Goal: Navigation & Orientation: Find specific page/section

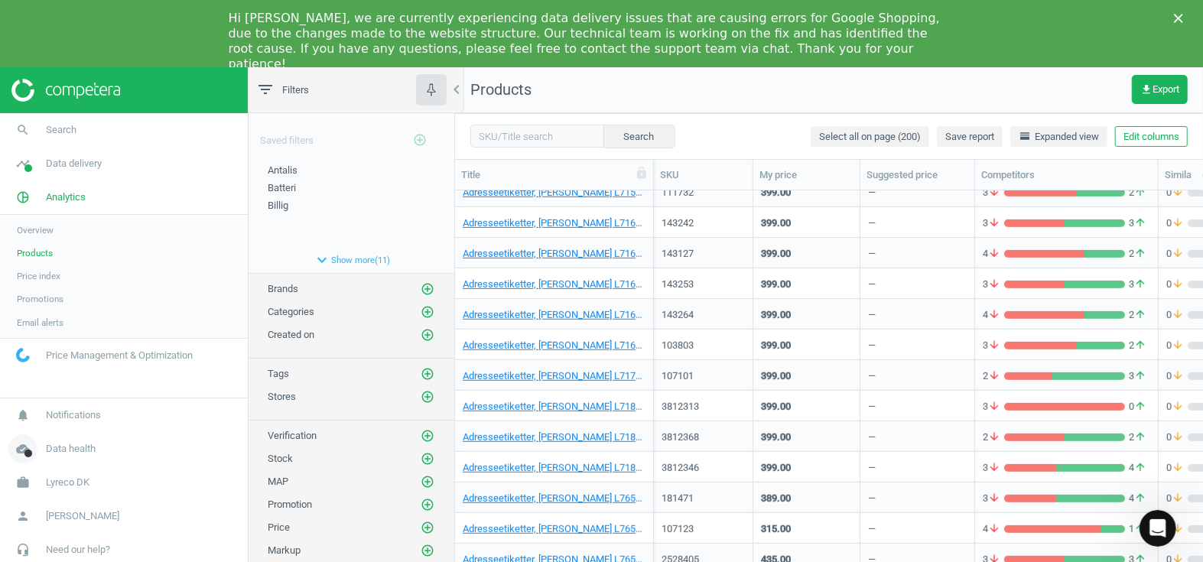
scroll to position [389, 737]
click at [21, 452] on icon "cloud_done" at bounding box center [22, 448] width 29 height 29
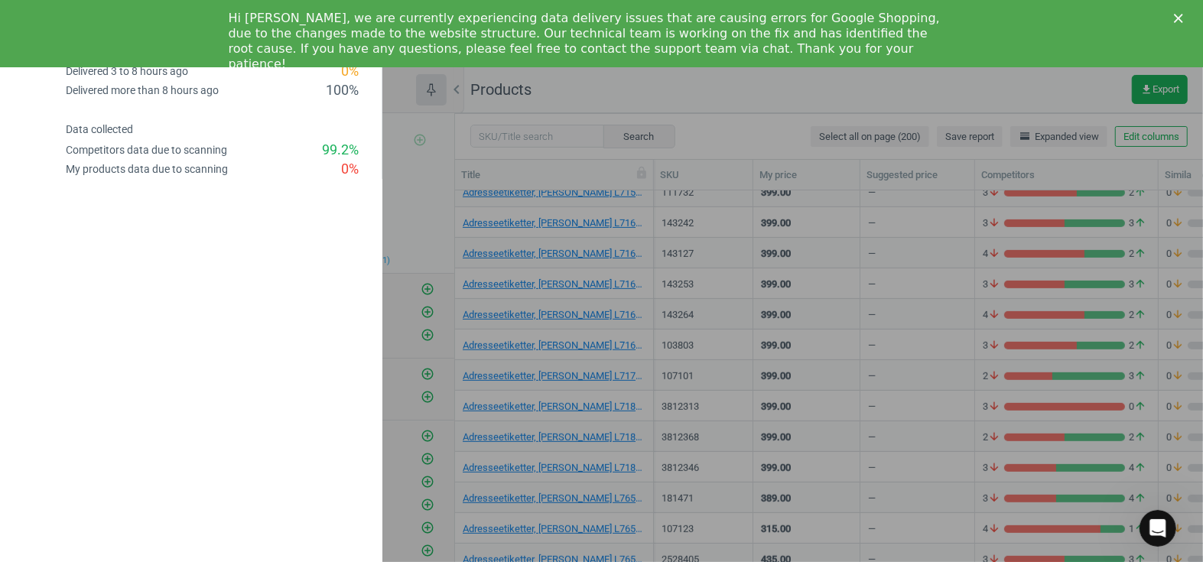
click at [1180, 15] on icon "Close" at bounding box center [1178, 18] width 9 height 9
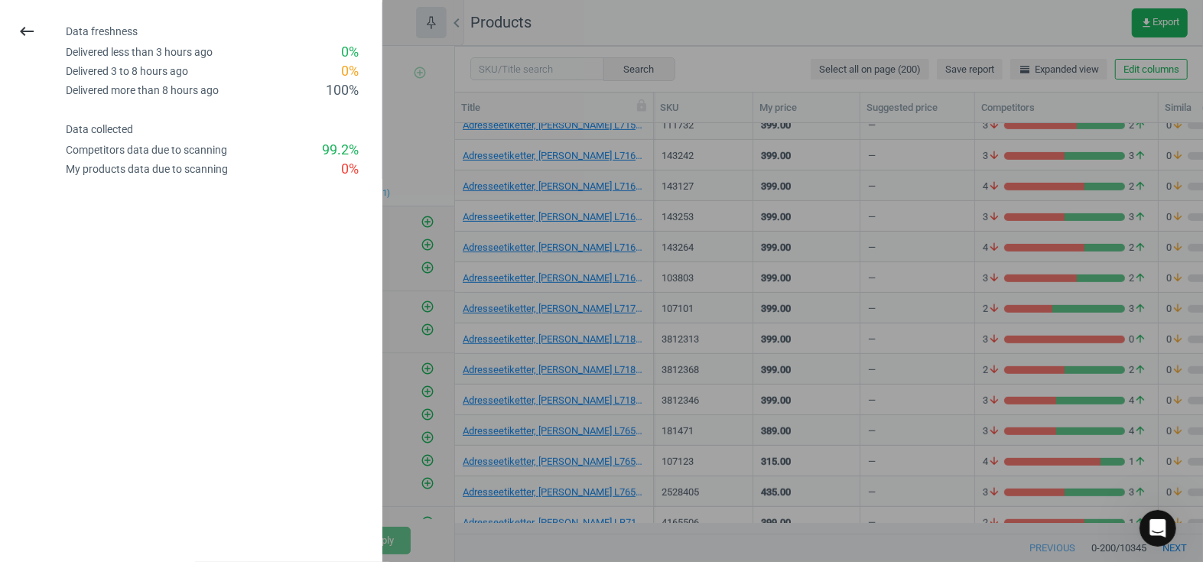
click at [229, 360] on div "keyboard_backspace Data freshness Delivered less than 3 hours ago 0 % Delivered…" at bounding box center [191, 281] width 382 height 562
click at [24, 26] on icon "keyboard_backspace" at bounding box center [27, 31] width 18 height 18
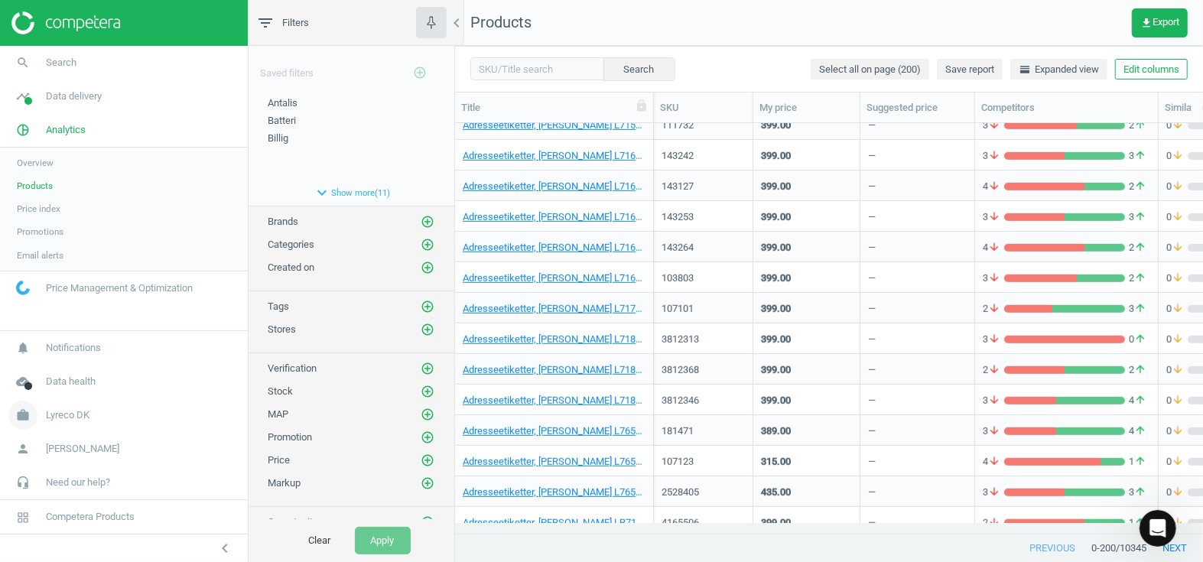
click at [60, 421] on span "Lyreco DK" at bounding box center [68, 415] width 44 height 14
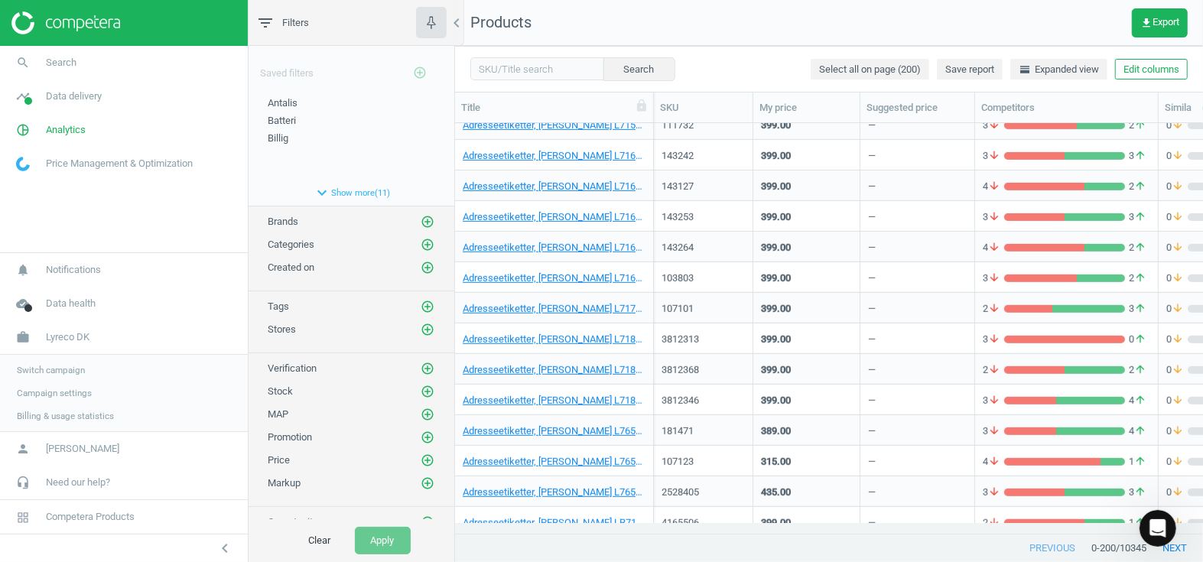
click at [62, 366] on span "Switch campaign" at bounding box center [51, 370] width 68 height 12
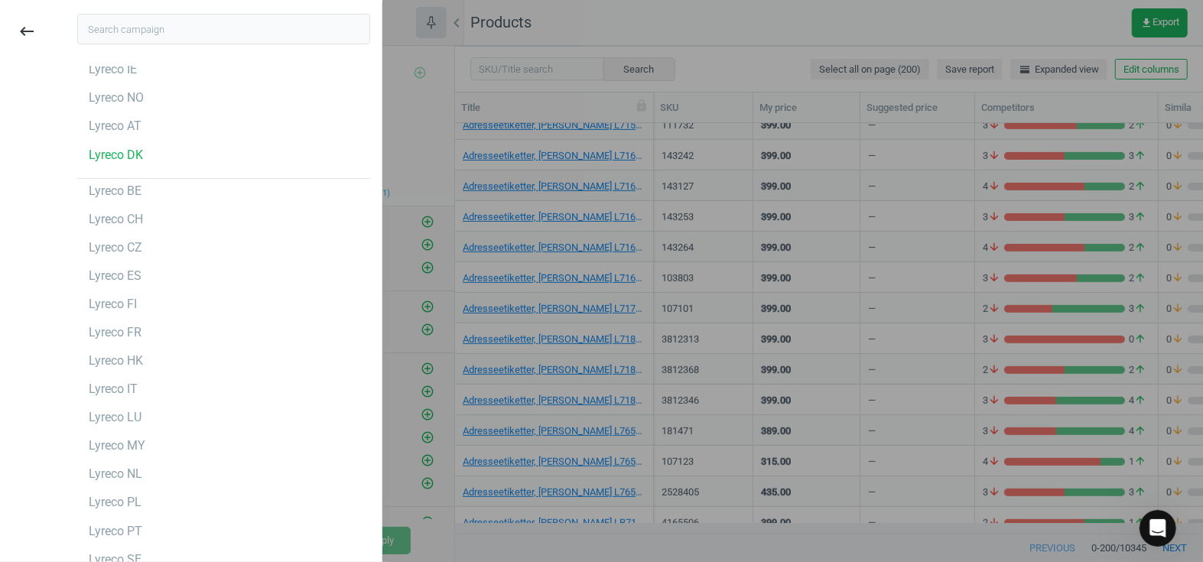
scroll to position [138, 0]
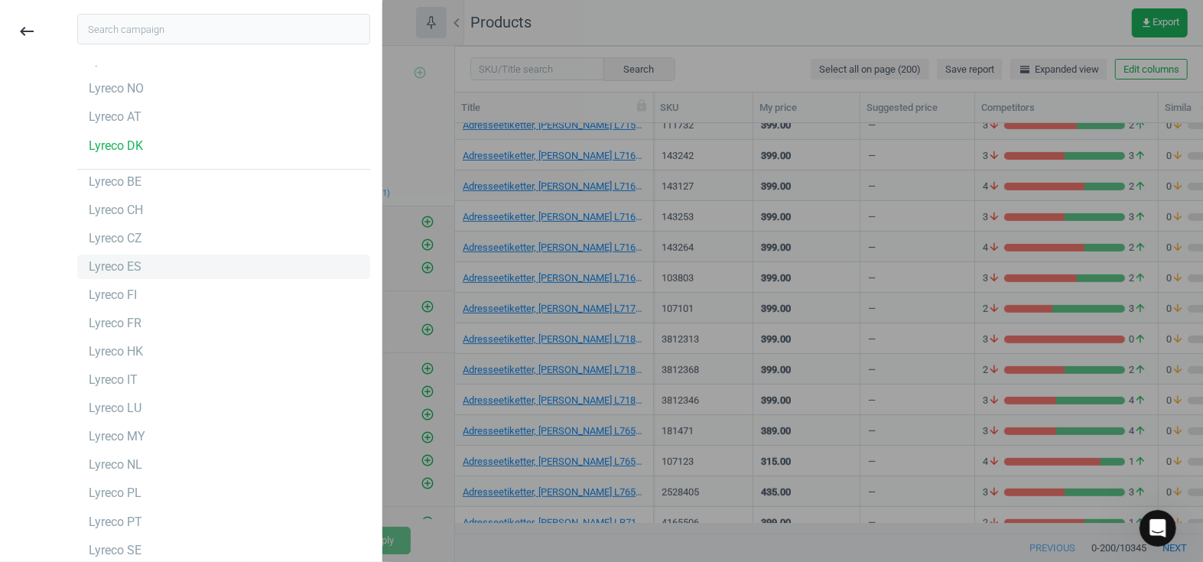
click at [129, 265] on div "Lyreco ES" at bounding box center [115, 267] width 53 height 17
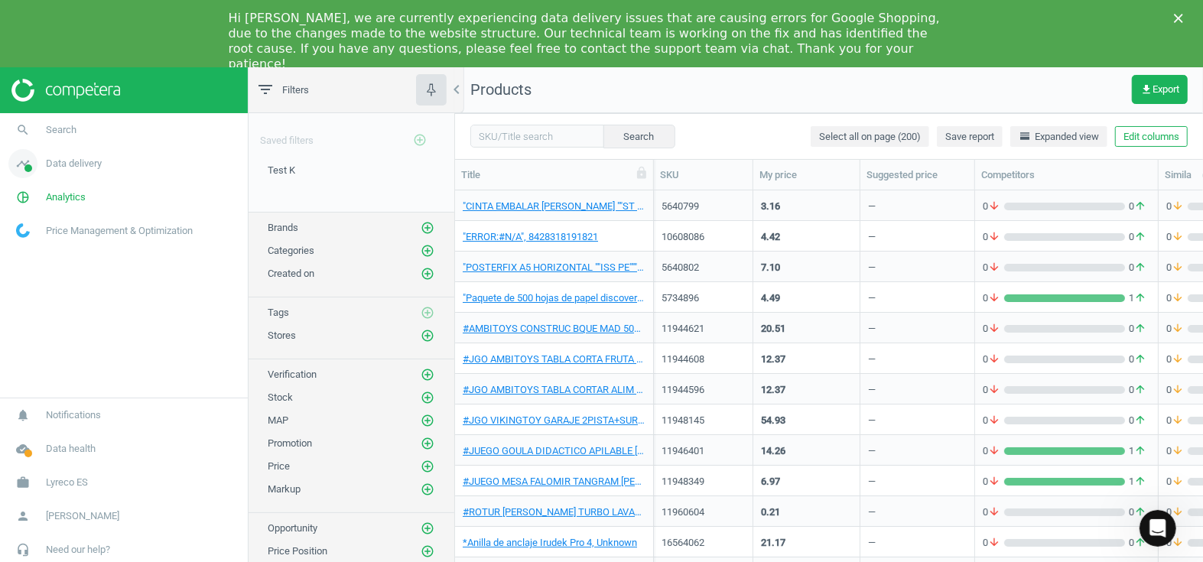
click at [52, 168] on span "Data delivery" at bounding box center [74, 164] width 56 height 14
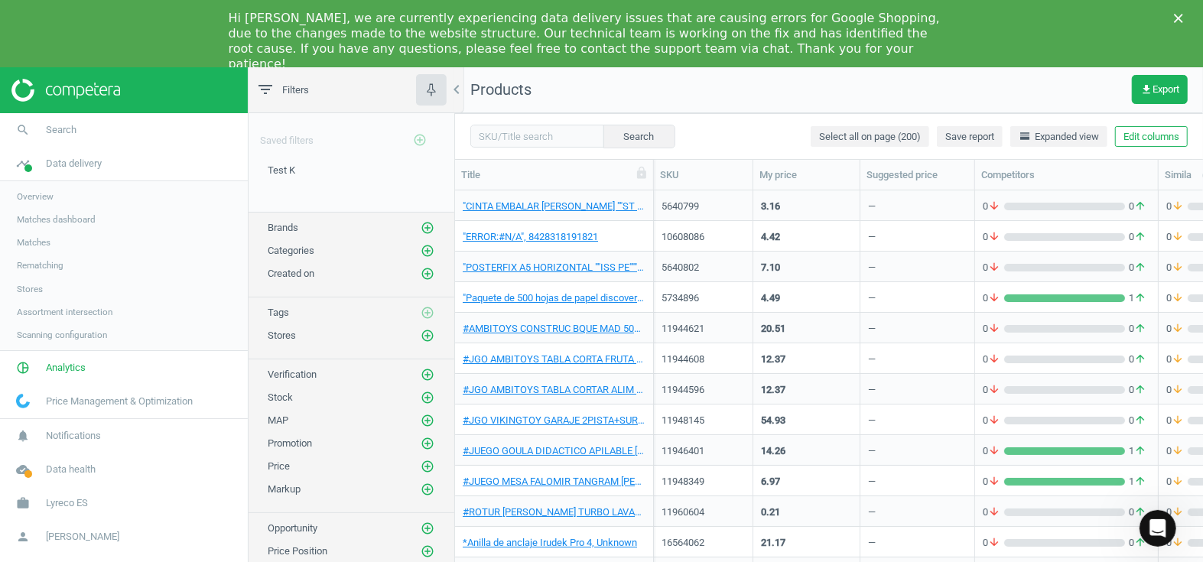
click at [31, 288] on span "Stores" at bounding box center [30, 289] width 26 height 12
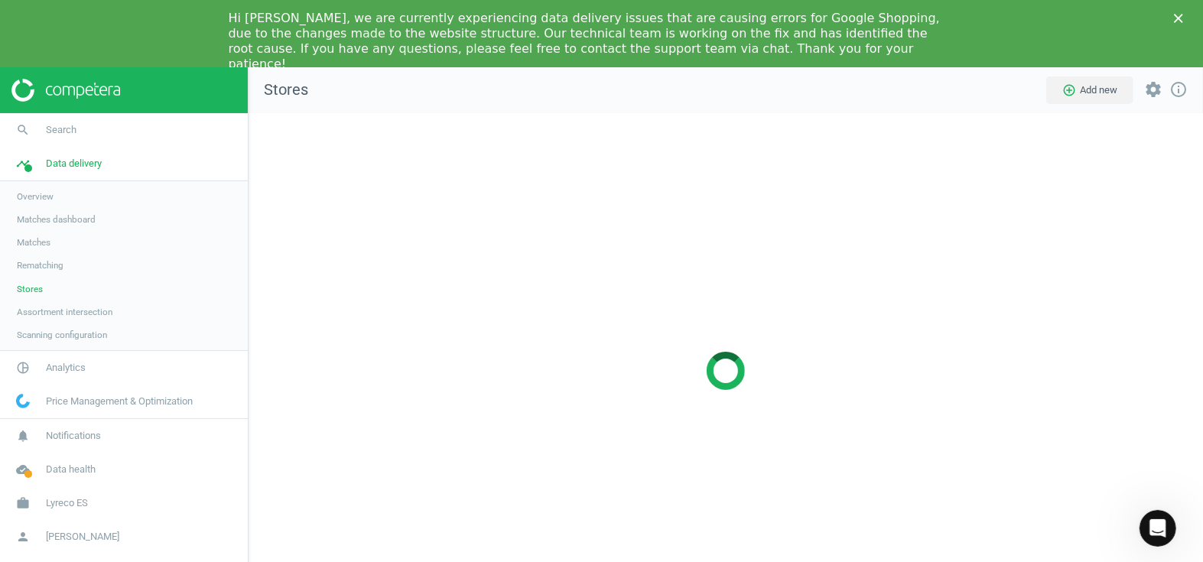
scroll to position [539, 976]
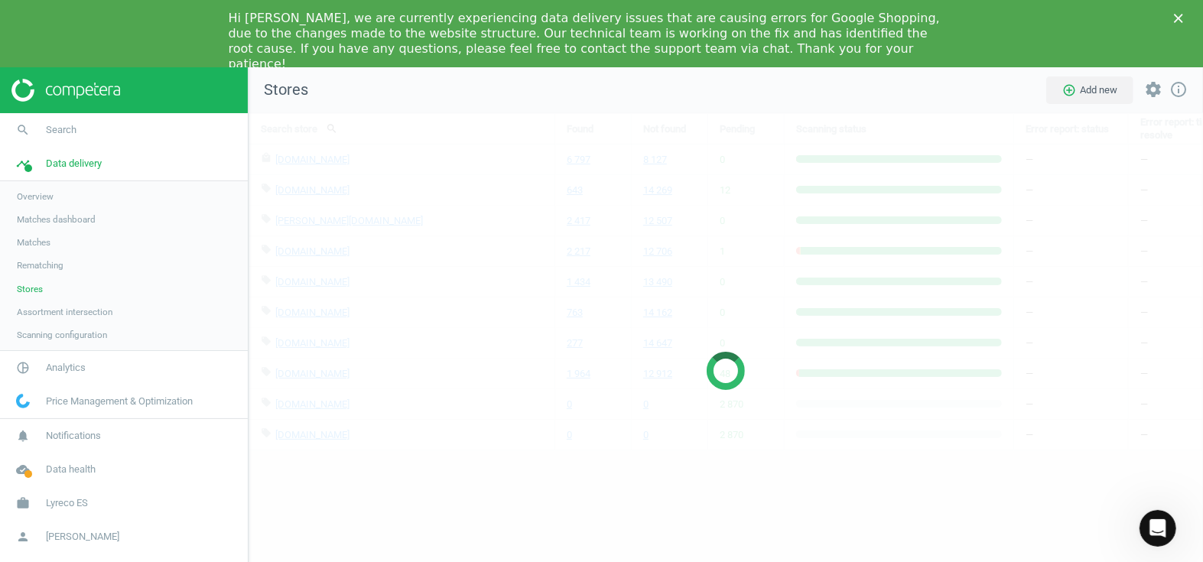
click at [1180, 19] on polygon "Close" at bounding box center [1178, 18] width 9 height 9
